Goal: Transaction & Acquisition: Download file/media

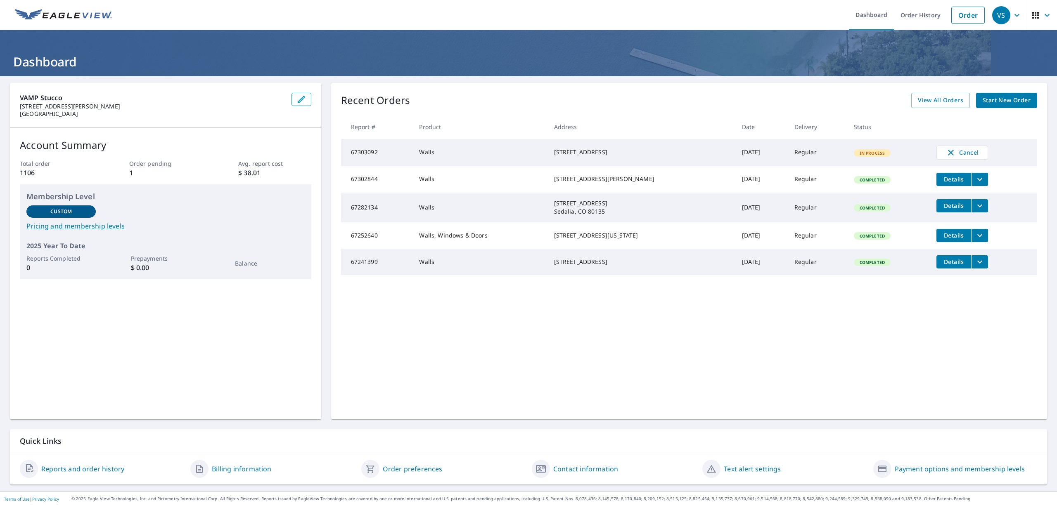
click at [594, 155] on div "[STREET_ADDRESS]" at bounding box center [641, 152] width 175 height 8
click at [586, 156] on div "[STREET_ADDRESS]" at bounding box center [641, 152] width 175 height 8
click at [943, 183] on span "Details" at bounding box center [953, 179] width 25 height 8
click at [974, 181] on icon "filesDropdownBtn-67302844" at bounding box center [979, 180] width 10 height 10
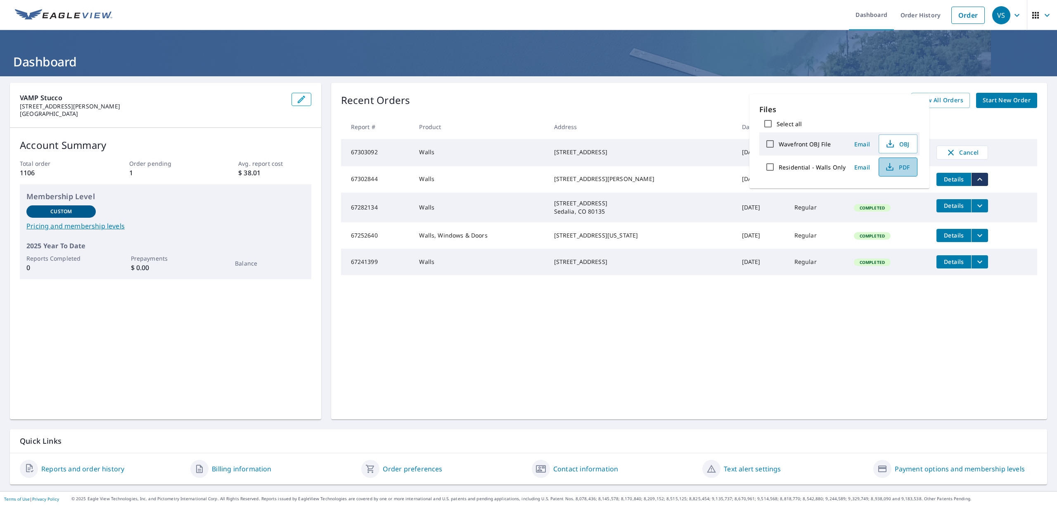
click at [897, 166] on span "PDF" at bounding box center [897, 167] width 26 height 10
